Goal: Information Seeking & Learning: Learn about a topic

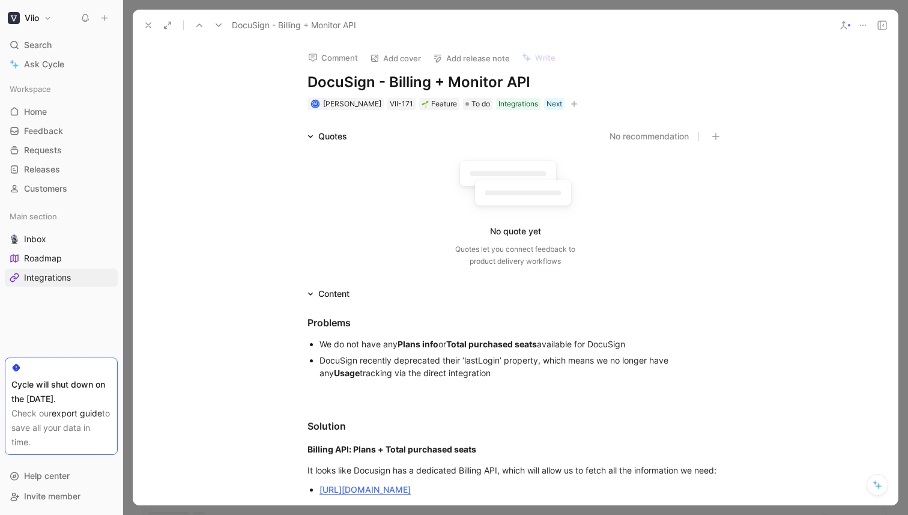
scroll to position [348, 0]
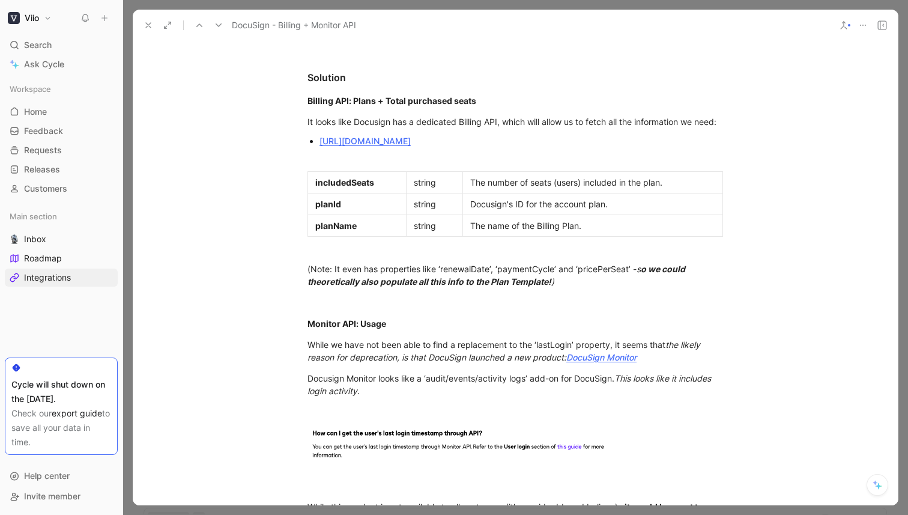
click at [149, 25] on use at bounding box center [148, 25] width 5 height 5
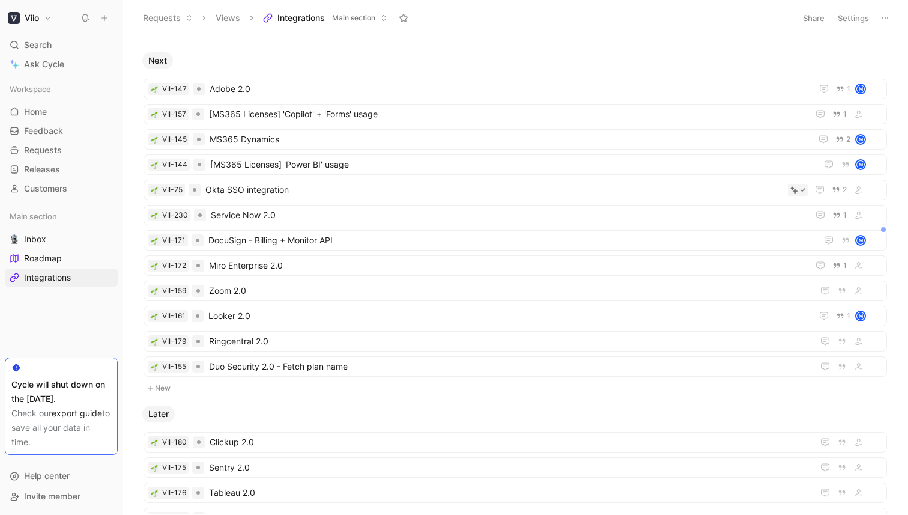
click at [301, 13] on span "Integrations" at bounding box center [300, 18] width 47 height 12
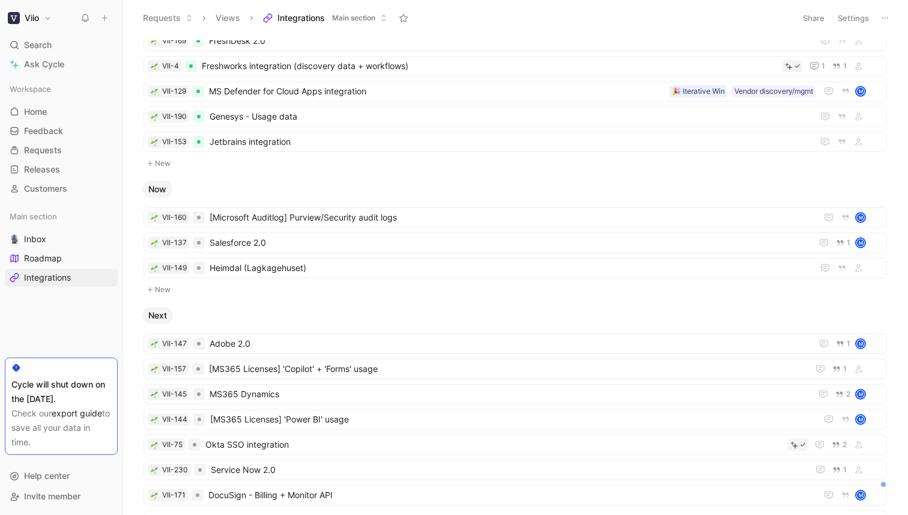
scroll to position [165, 0]
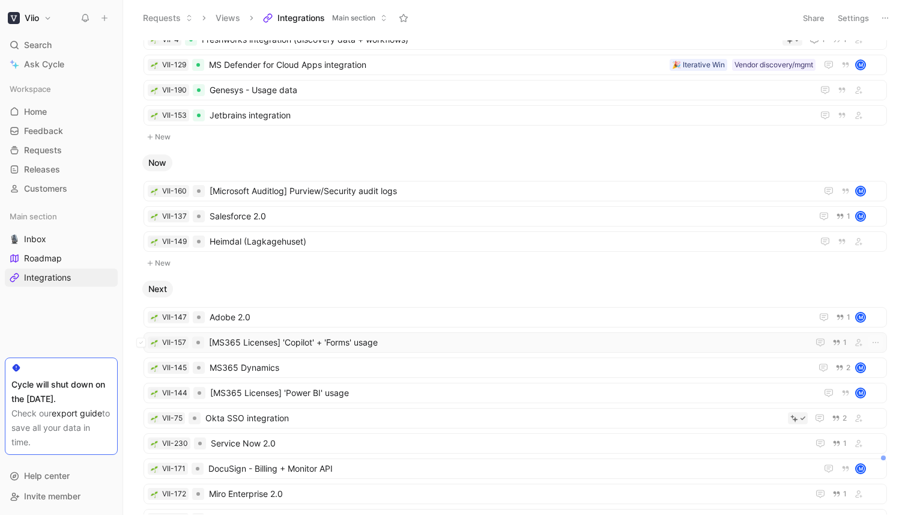
click at [360, 344] on span "[MS365 Licenses] 'Copilot' + 'Forms' usage" at bounding box center [506, 342] width 595 height 14
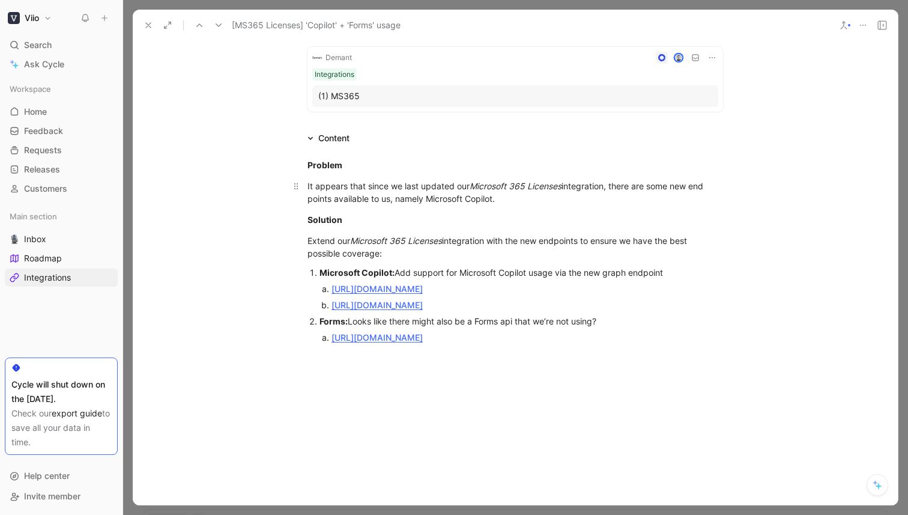
scroll to position [103, 0]
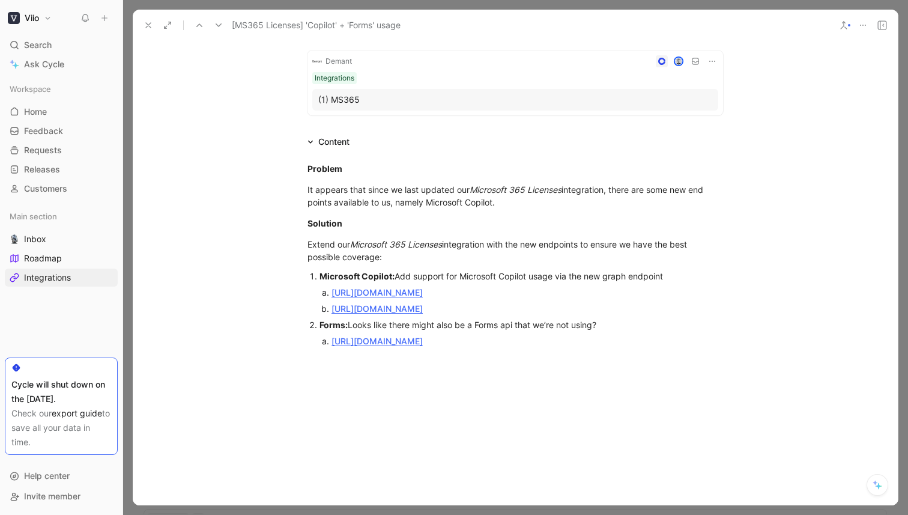
click at [423, 292] on link "[URL][DOMAIN_NAME]" at bounding box center [377, 292] width 91 height 10
